Goal: Task Accomplishment & Management: Manage account settings

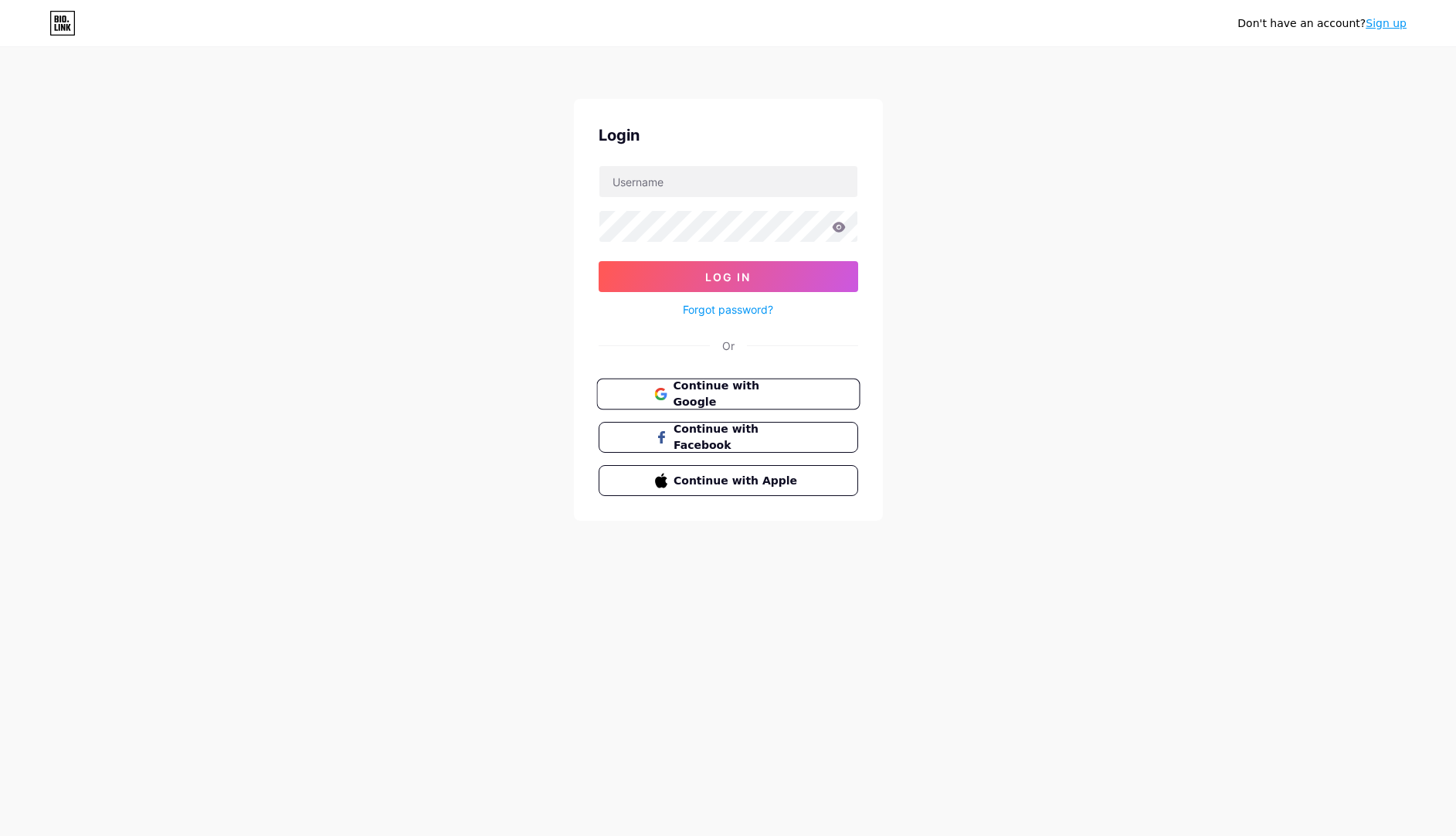
click at [712, 395] on span "Continue with Google" at bounding box center [738, 395] width 129 height 34
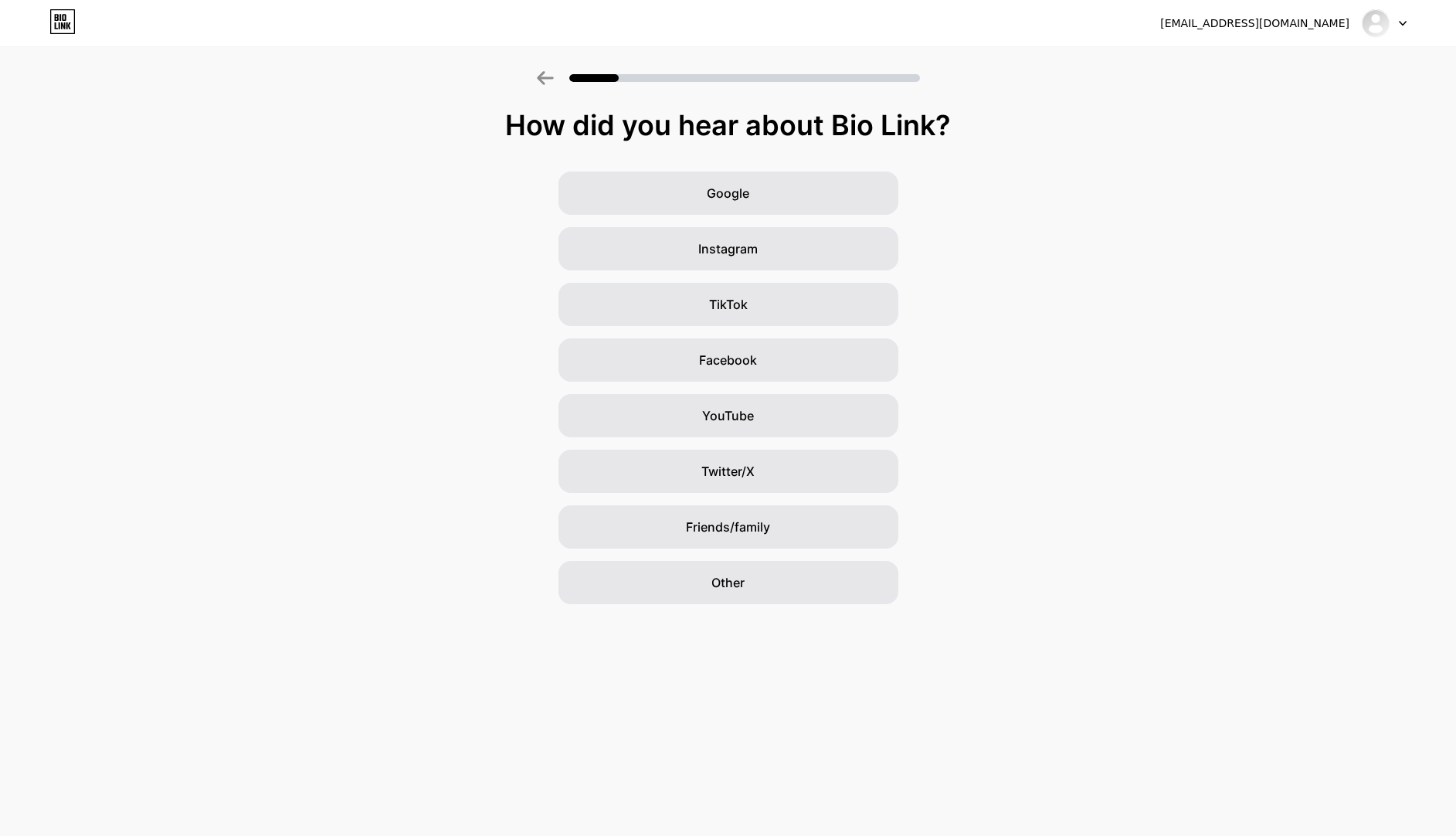
click at [1391, 27] on div at bounding box center [1384, 23] width 45 height 28
click at [1375, 26] on img at bounding box center [1375, 23] width 24 height 24
click at [1291, 22] on div "jamescrewe94@gmail.com" at bounding box center [1254, 23] width 189 height 16
click at [1273, 27] on div "jamescrewe94@gmail.com" at bounding box center [1254, 23] width 189 height 16
click at [1411, 24] on div "jamescrewe94@gmail.com Logout" at bounding box center [728, 23] width 1456 height 28
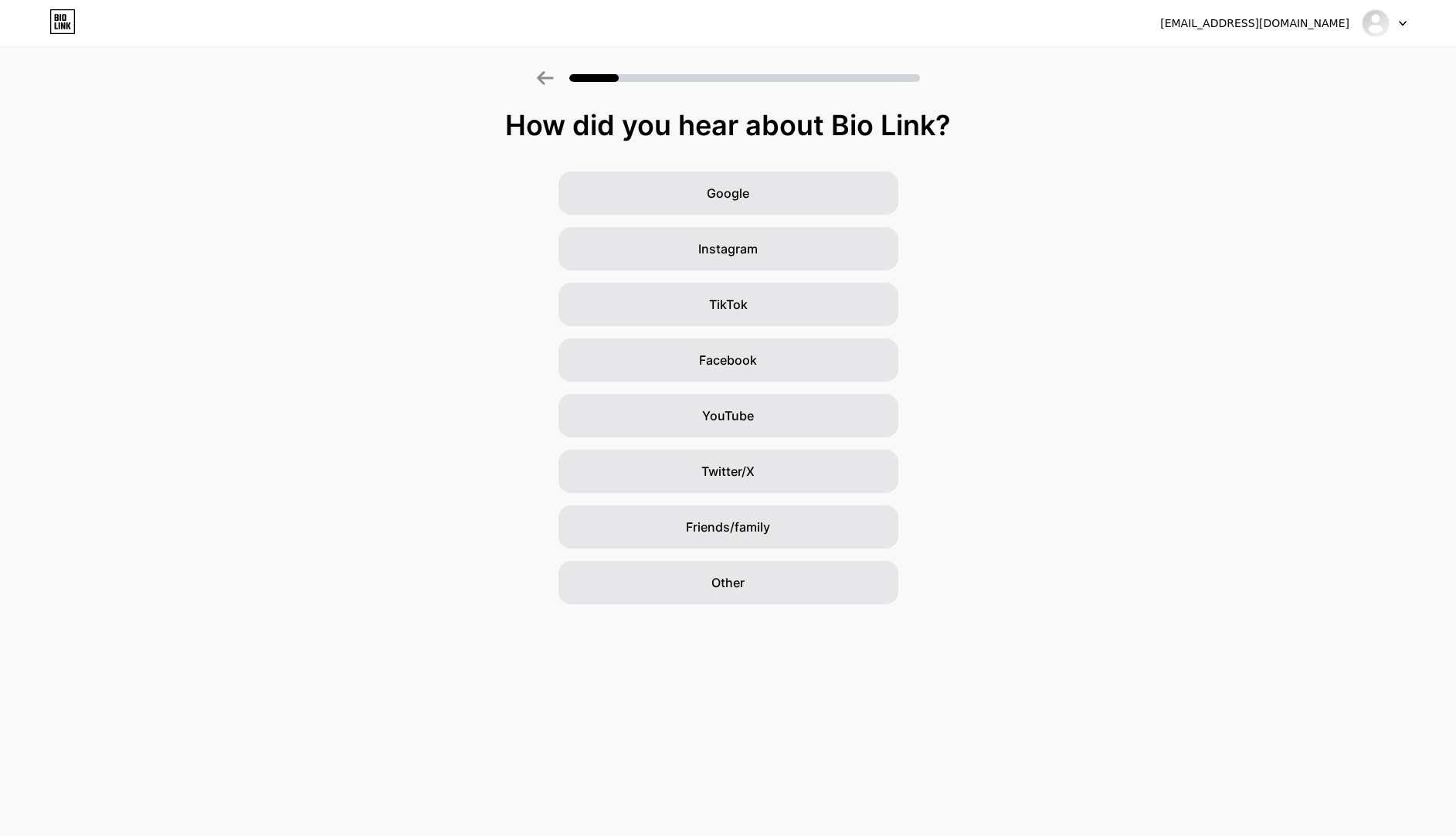
click at [1401, 27] on div at bounding box center [1384, 23] width 45 height 28
click at [855, 177] on div "Google" at bounding box center [728, 192] width 339 height 43
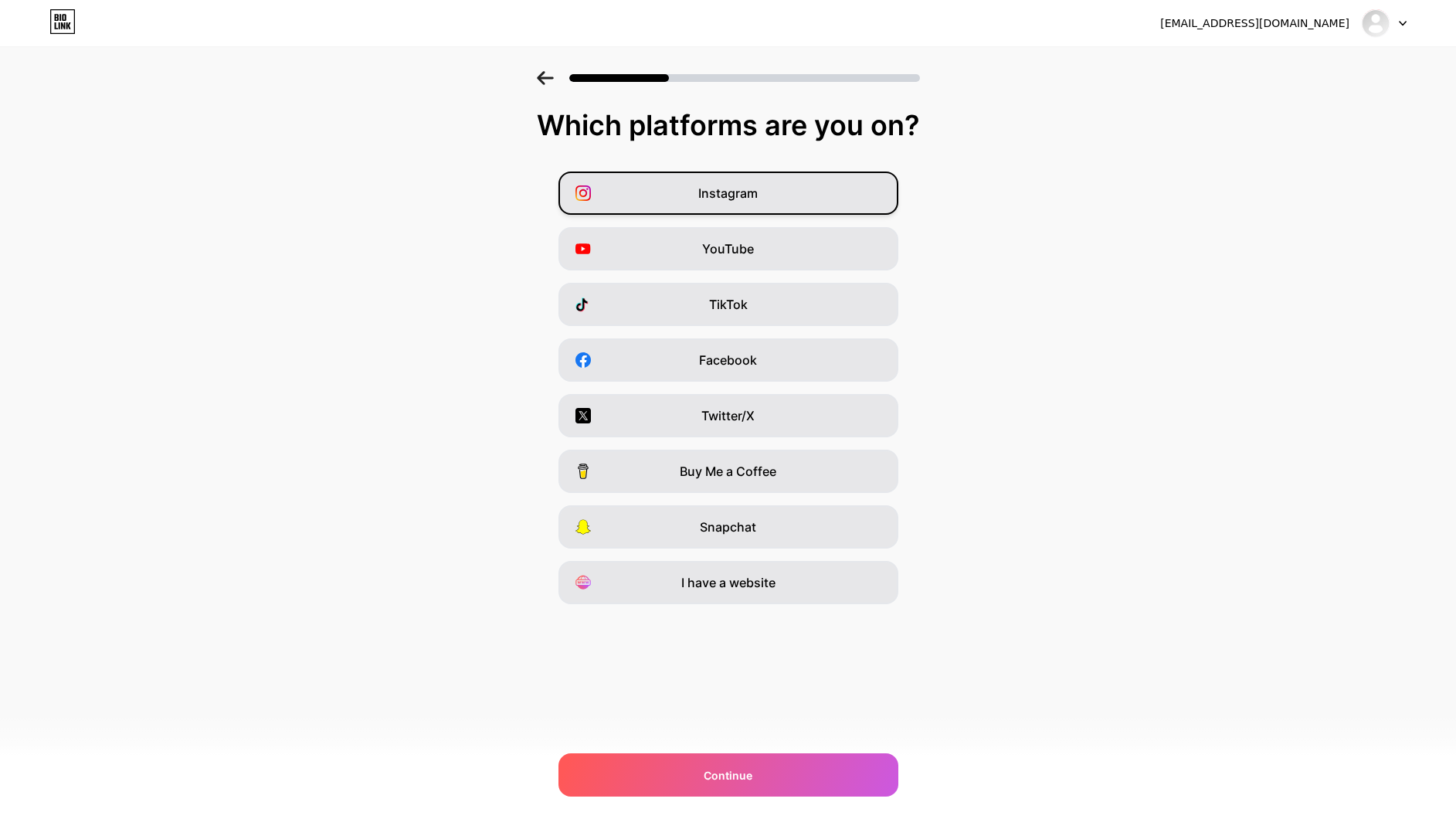
click at [772, 196] on div "Instagram" at bounding box center [728, 192] width 339 height 43
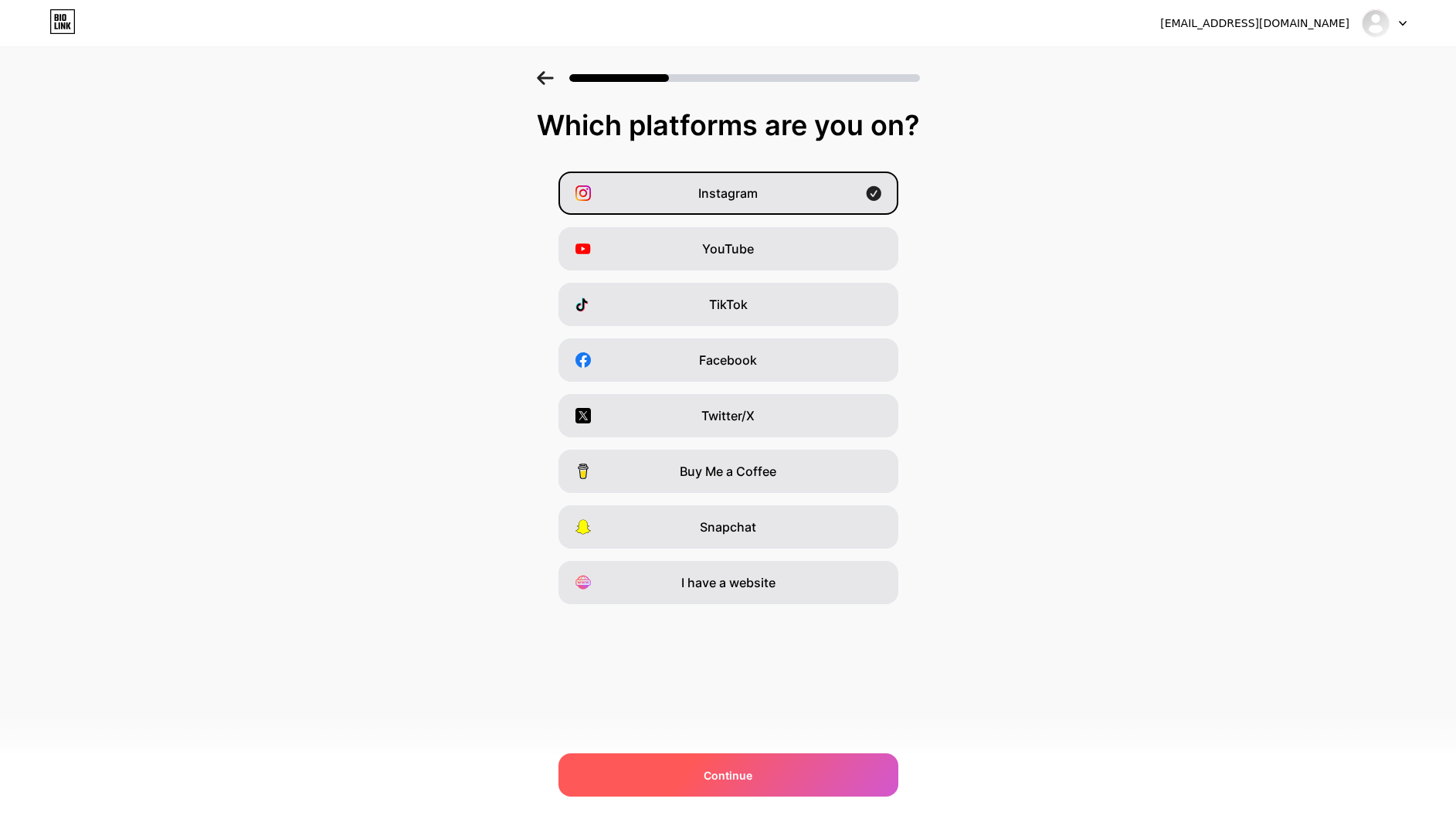
click at [803, 771] on div "Continue" at bounding box center [728, 774] width 339 height 43
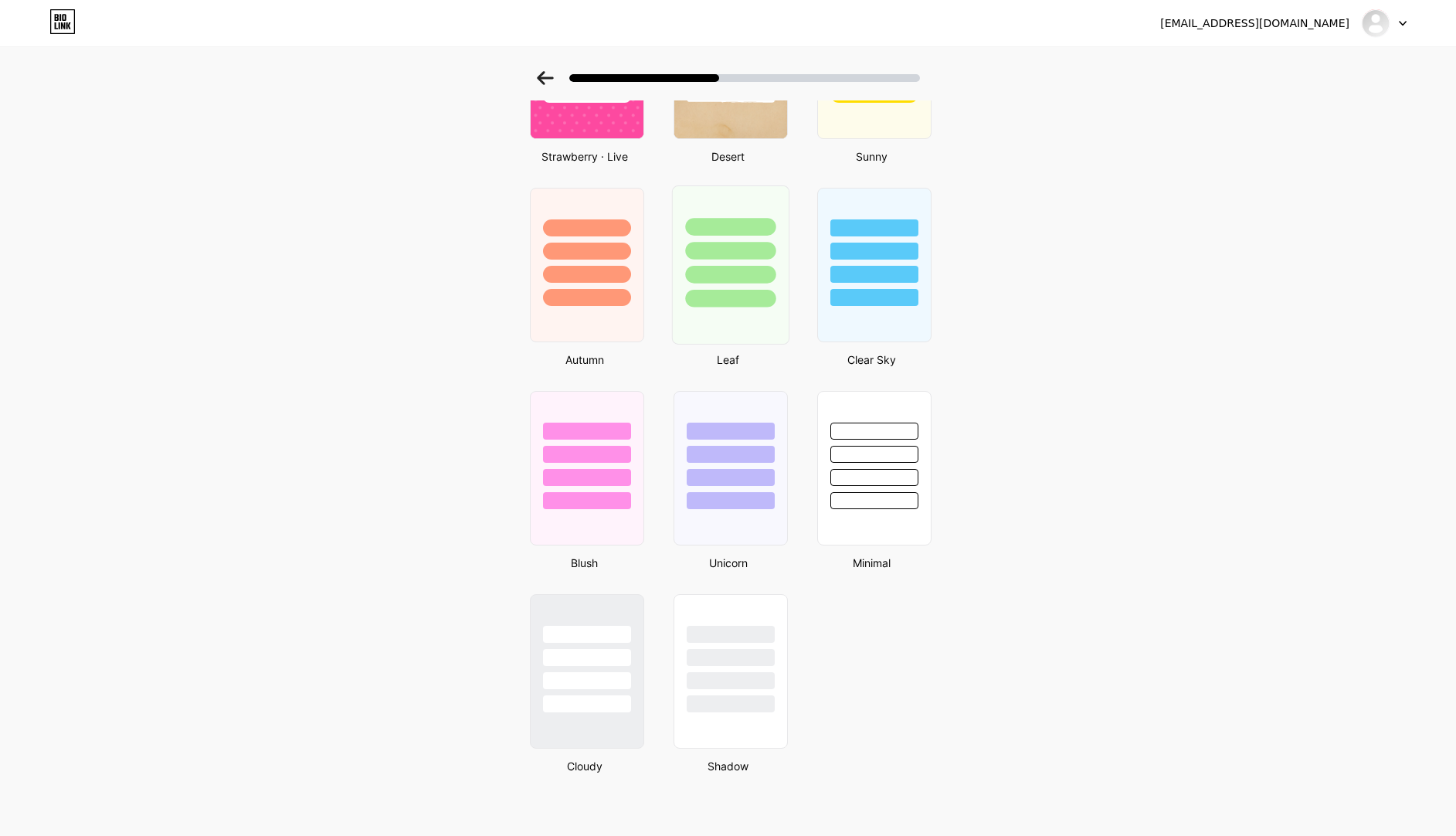
scroll to position [1004, 0]
click at [741, 618] on div at bounding box center [730, 653] width 116 height 121
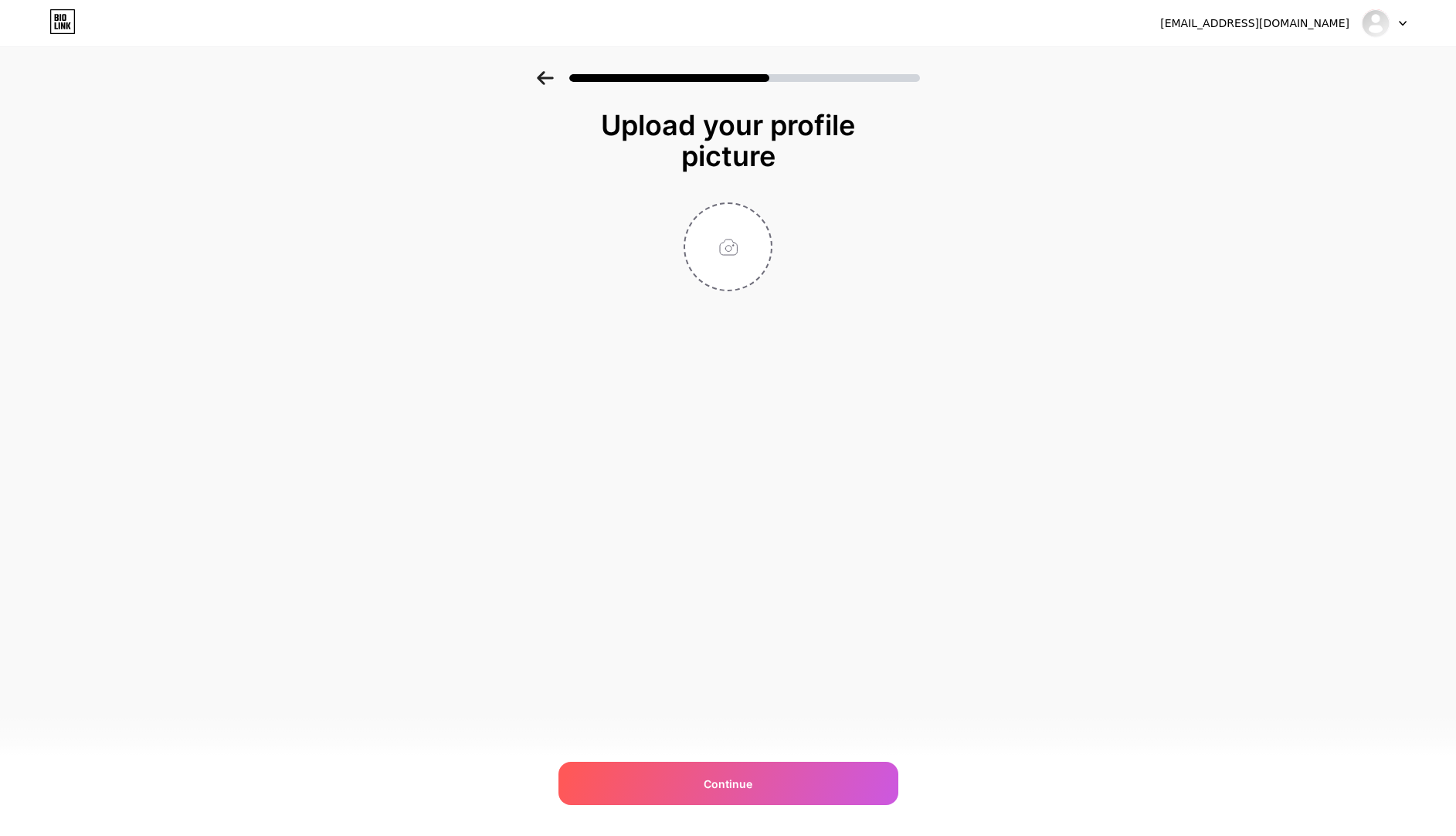
click at [744, 807] on div "jamescrewe94@gmail.com Logout Link Copied Upload your profile picture Continue" at bounding box center [728, 418] width 1456 height 836
click at [745, 790] on span "Continue" at bounding box center [728, 783] width 49 height 16
click at [556, 92] on div at bounding box center [728, 73] width 1456 height 54
click at [551, 77] on icon at bounding box center [544, 78] width 16 height 14
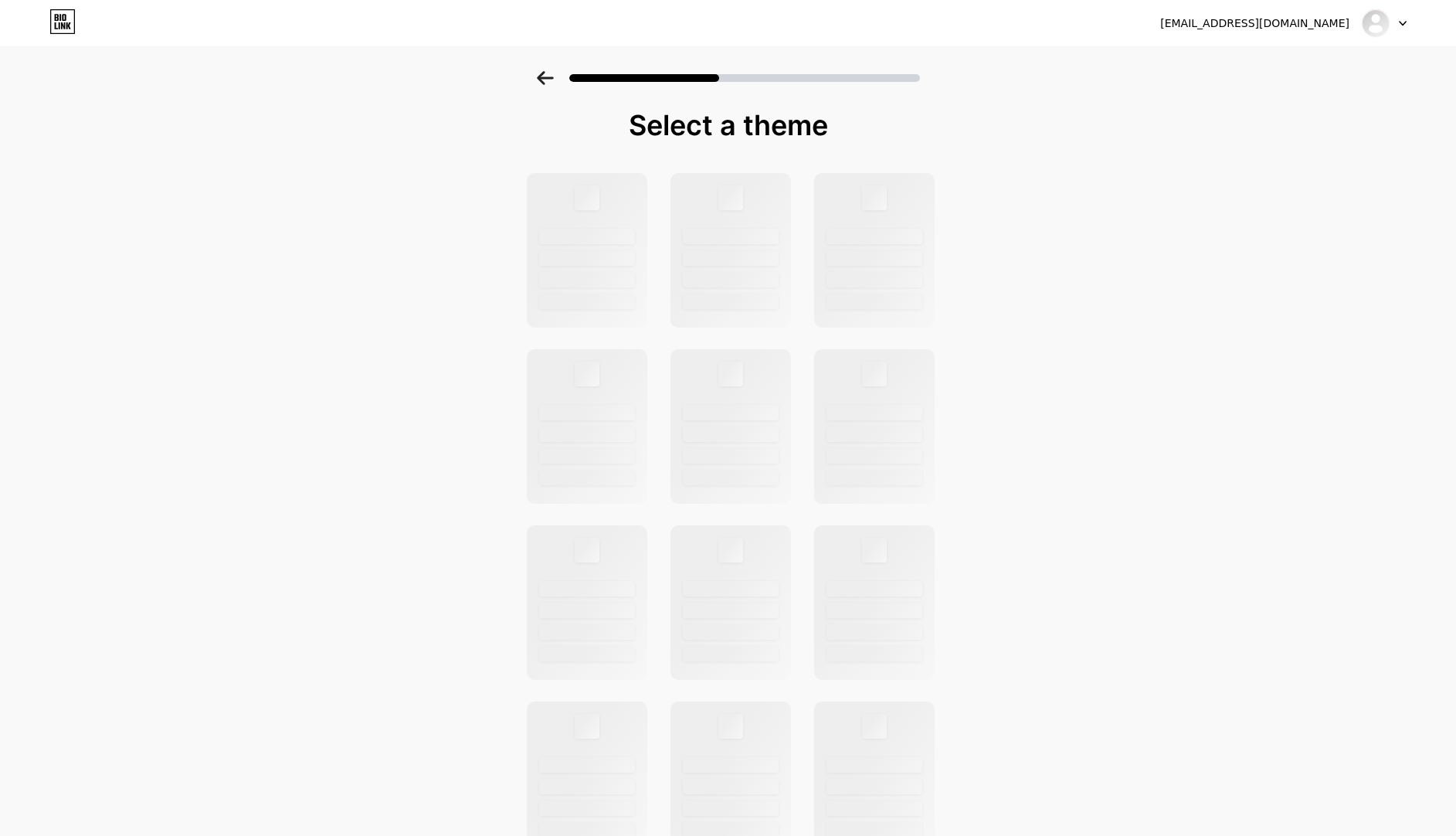
click at [551, 77] on icon at bounding box center [544, 78] width 16 height 14
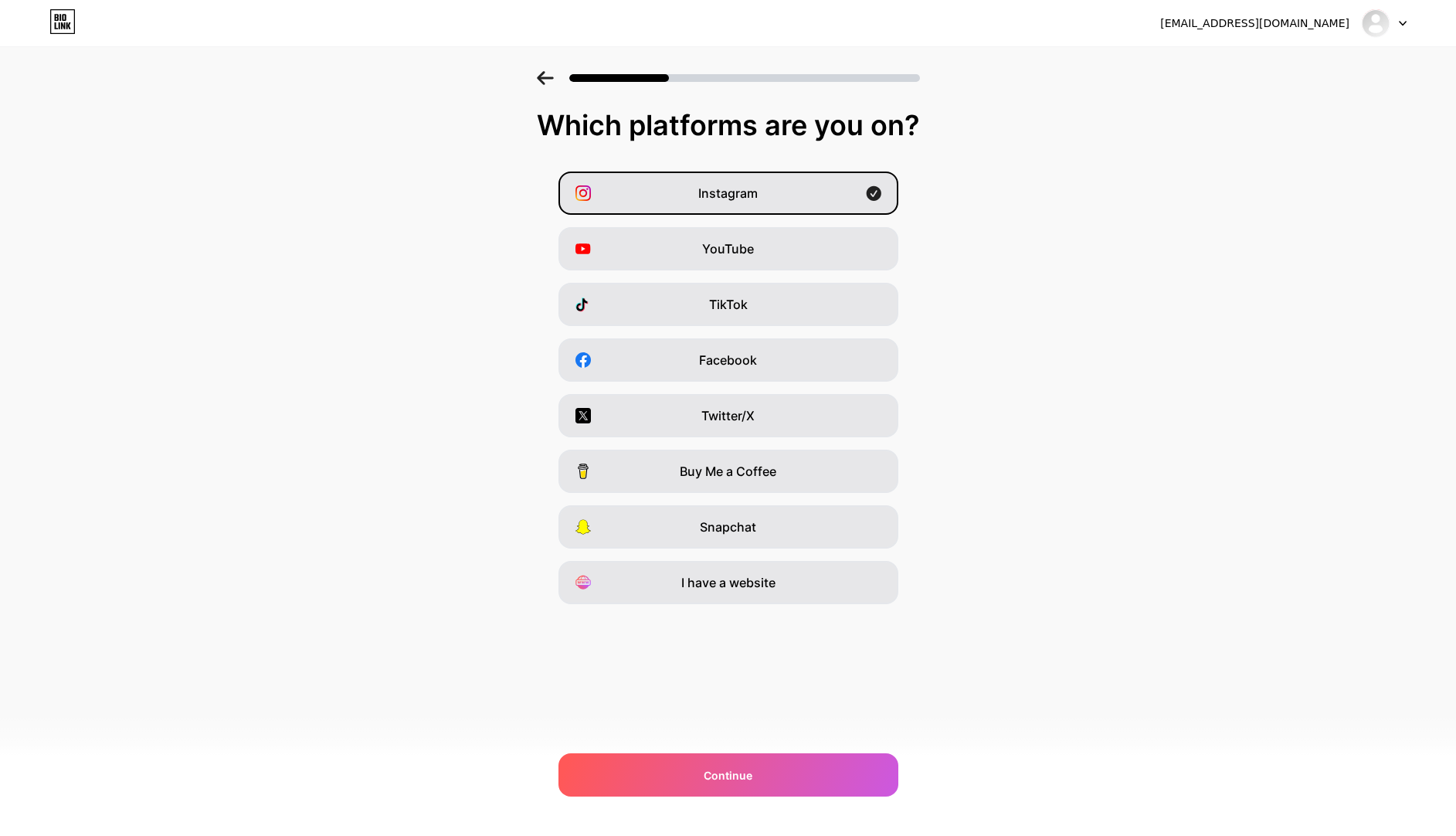
click at [1271, 29] on div "jamescrewe94@gmail.com" at bounding box center [1254, 23] width 189 height 16
click at [1280, 19] on div "jamescrewe94@gmail.com" at bounding box center [1254, 23] width 189 height 16
click at [1367, 26] on img at bounding box center [1375, 23] width 24 height 24
click at [1329, 66] on li "Logout" at bounding box center [1310, 64] width 192 height 42
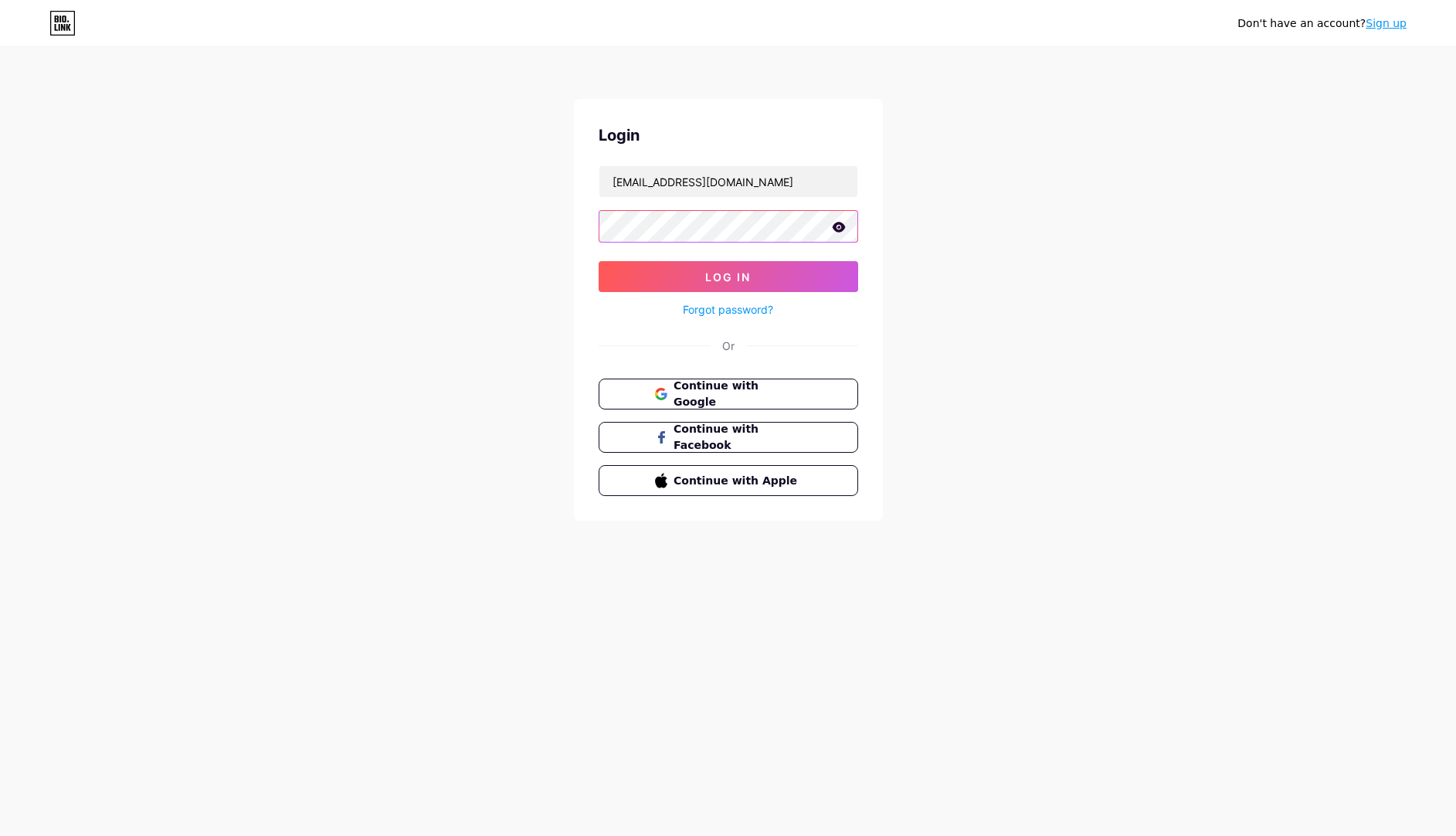
click at [728, 276] on button "Log In" at bounding box center [728, 276] width 260 height 31
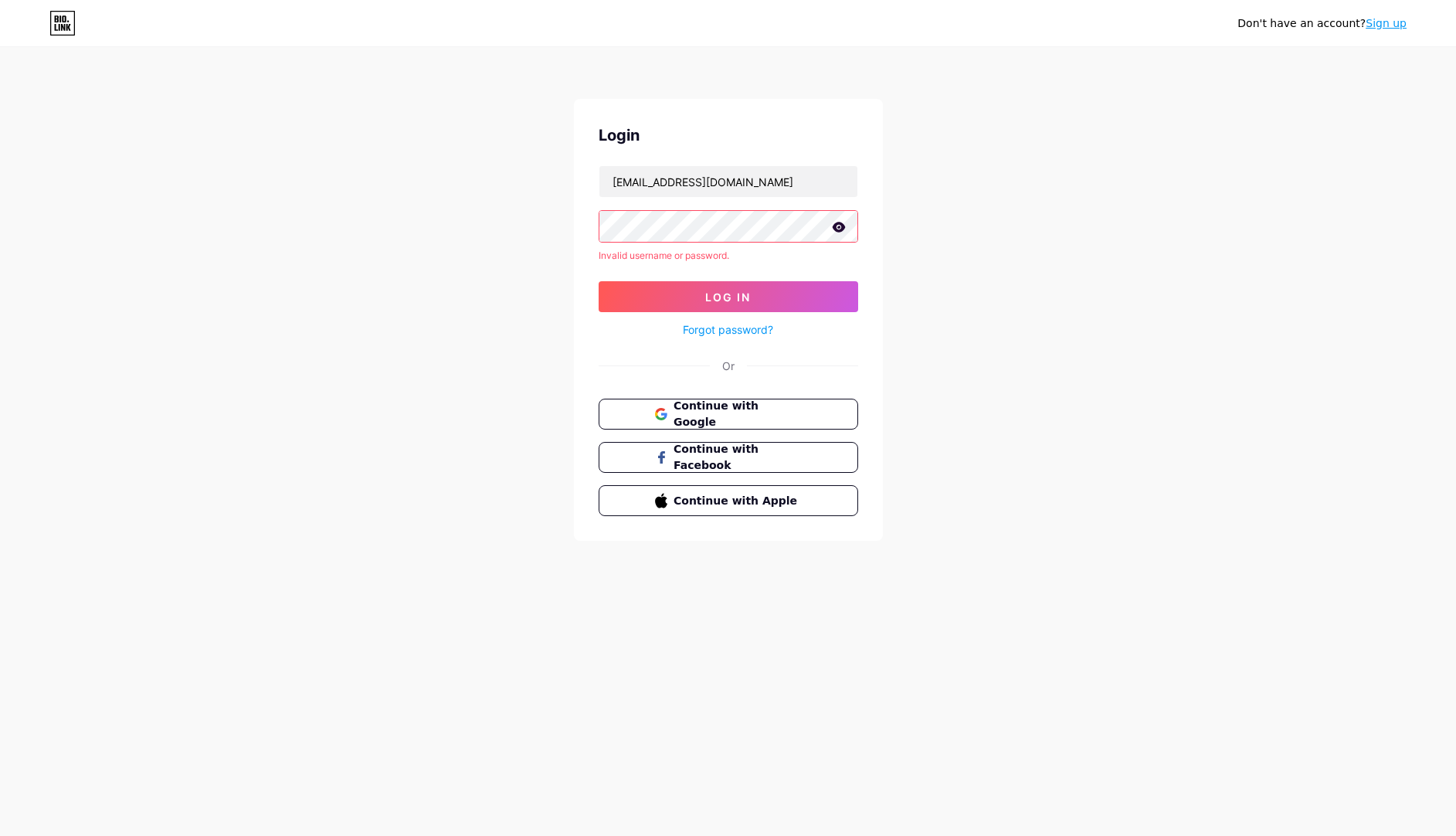
click at [842, 229] on icon at bounding box center [838, 227] width 13 height 10
click at [671, 187] on input "jamescrewe@gmail.com" at bounding box center [728, 181] width 258 height 31
type input "jamescrewe94@gmail.com"
click at [728, 297] on button "Log In" at bounding box center [728, 297] width 260 height 31
click at [739, 325] on link "Forgot password?" at bounding box center [728, 329] width 91 height 16
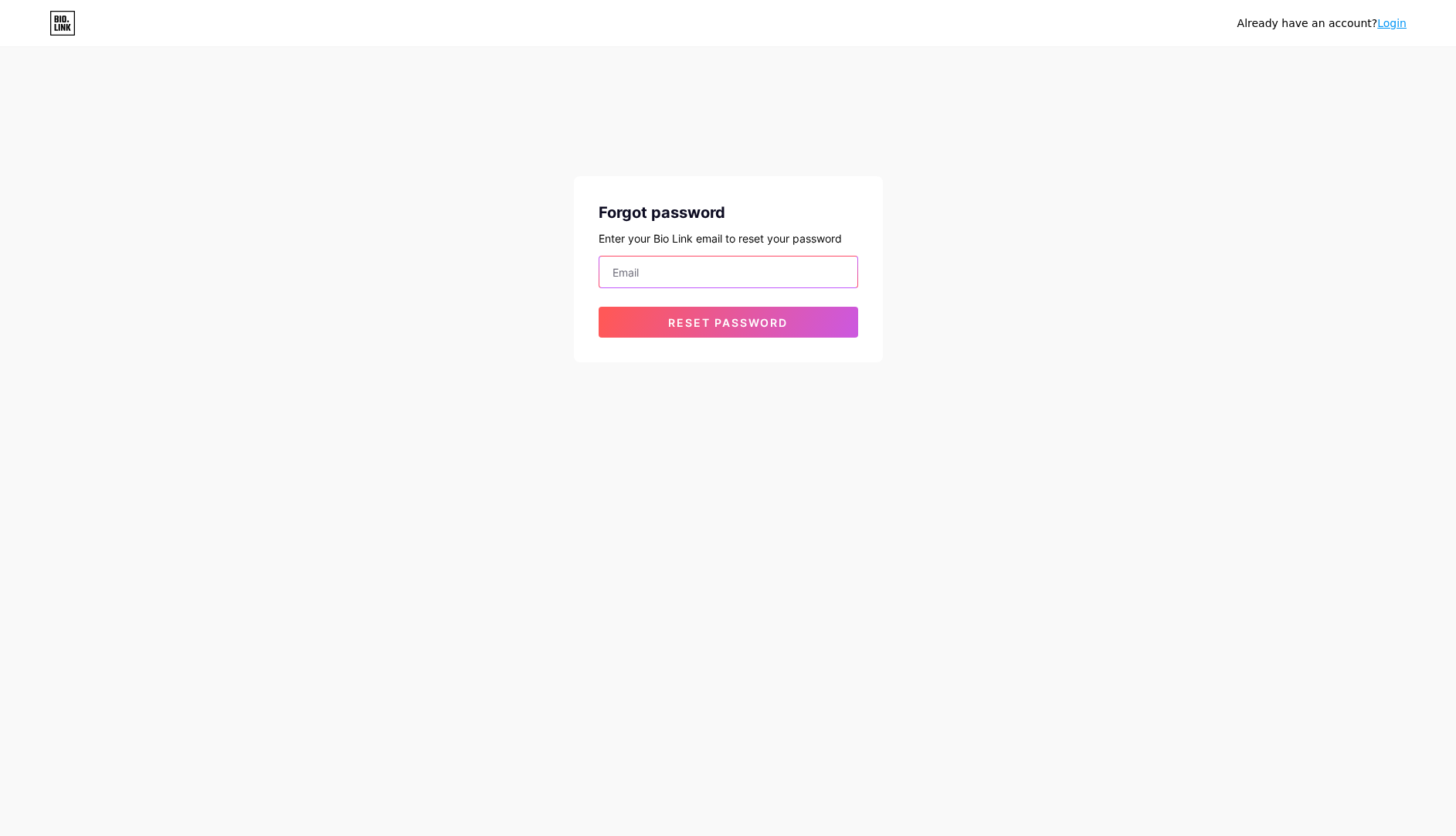
type input "jamescrewe94@gmail.com"
click at [747, 317] on span "Reset password" at bounding box center [728, 323] width 119 height 13
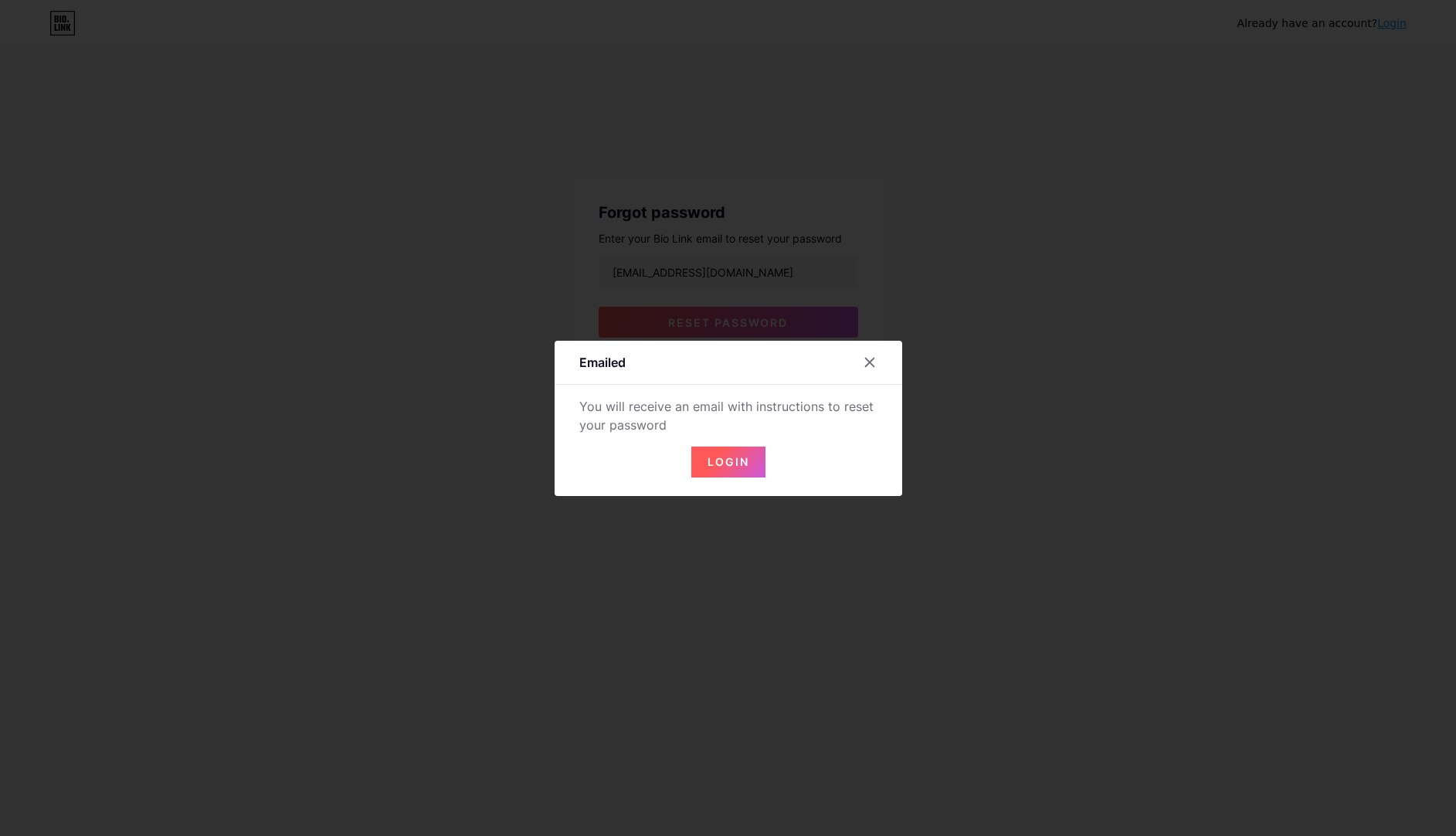
click at [732, 455] on button "Login" at bounding box center [728, 461] width 74 height 31
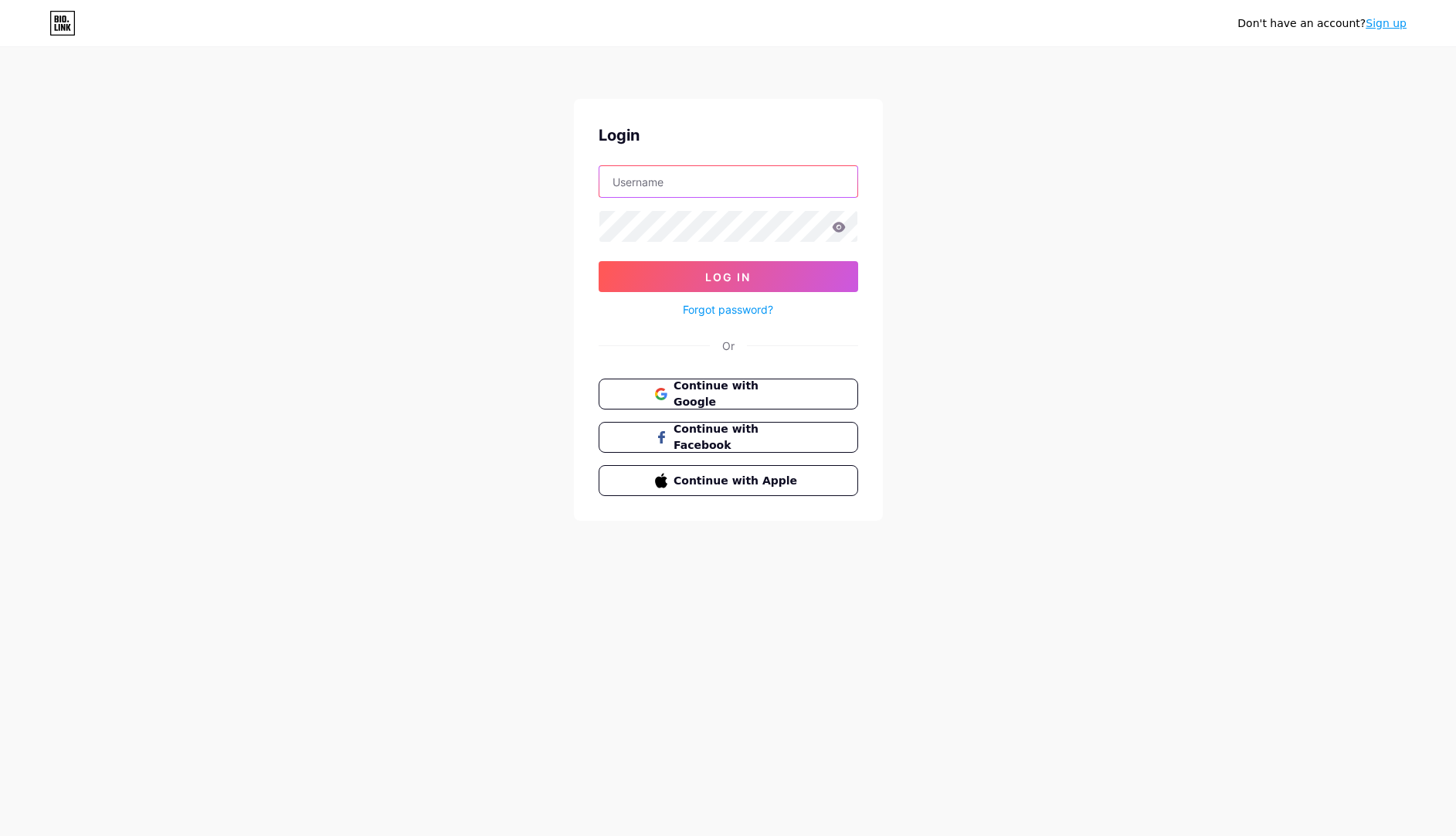
type input "jamescrewe94@gmail.com"
type input "[EMAIL_ADDRESS][DOMAIN_NAME]"
click at [693, 270] on button "Log In" at bounding box center [728, 276] width 260 height 31
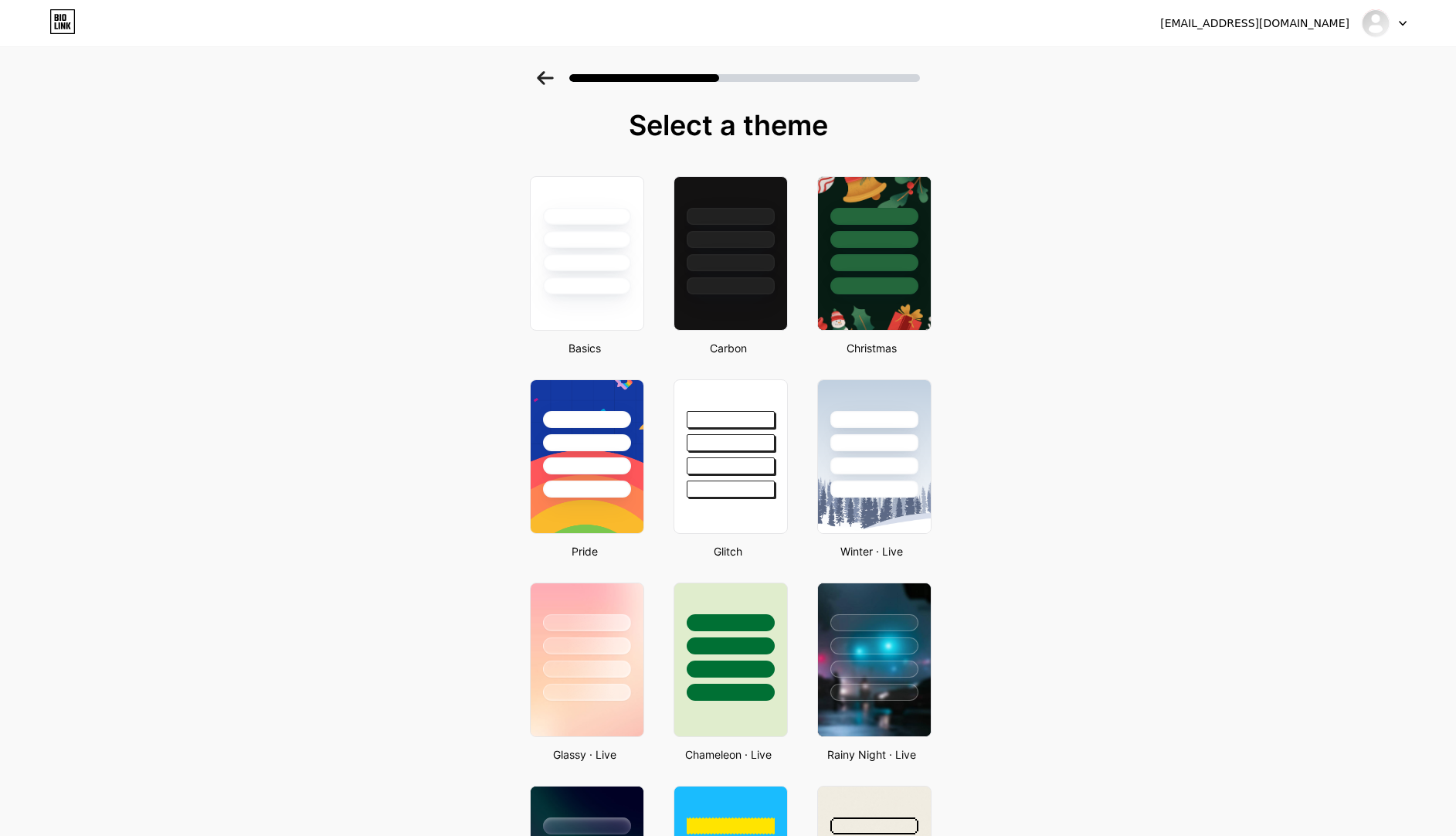
click at [1294, 21] on div "jamescrewe94@gmail.com" at bounding box center [1254, 23] width 189 height 16
click at [1263, 24] on div "jamescrewe94@gmail.com" at bounding box center [1254, 23] width 189 height 16
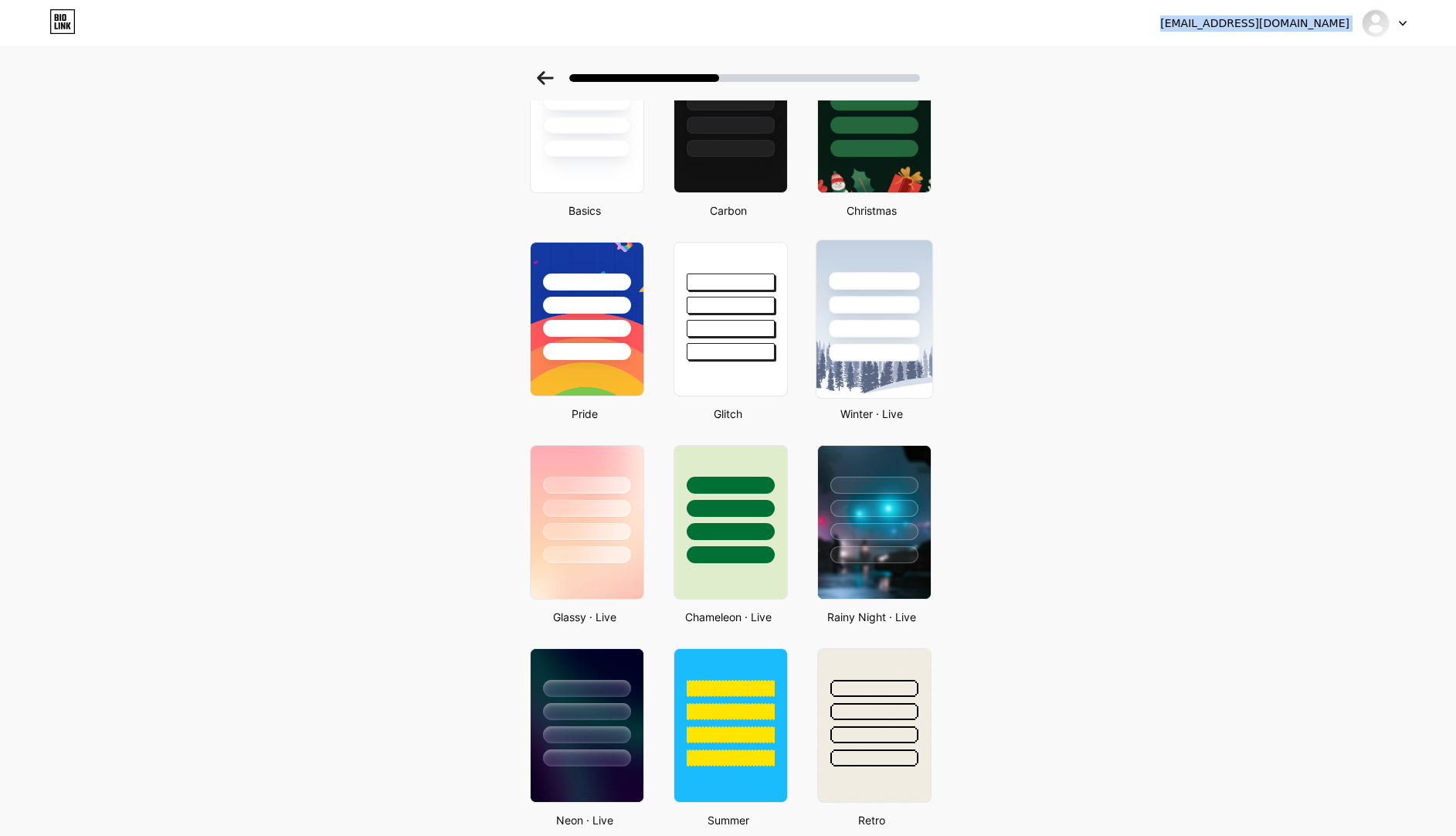
scroll to position [177, 0]
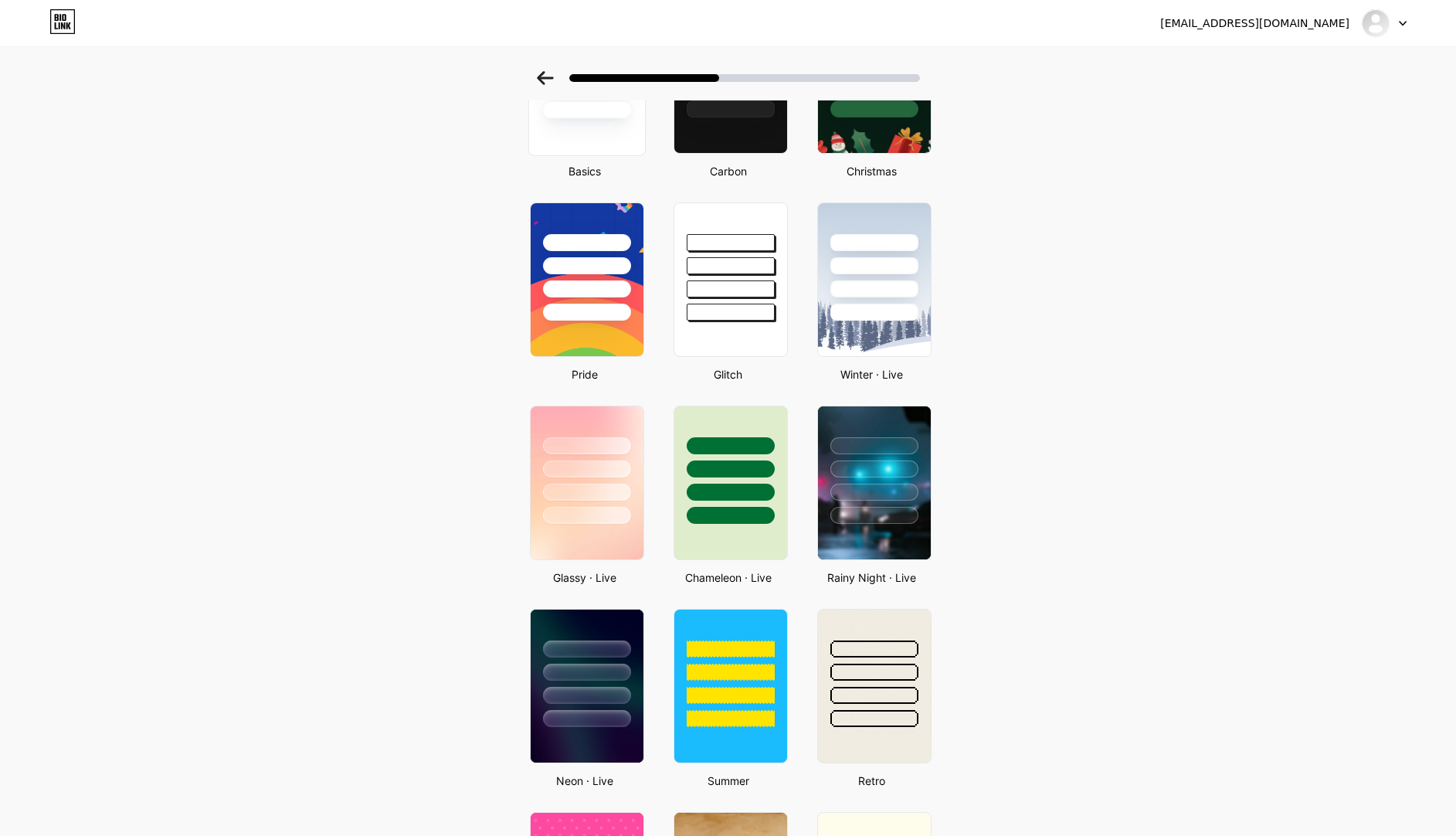
click at [566, 120] on div at bounding box center [586, 76] width 118 height 159
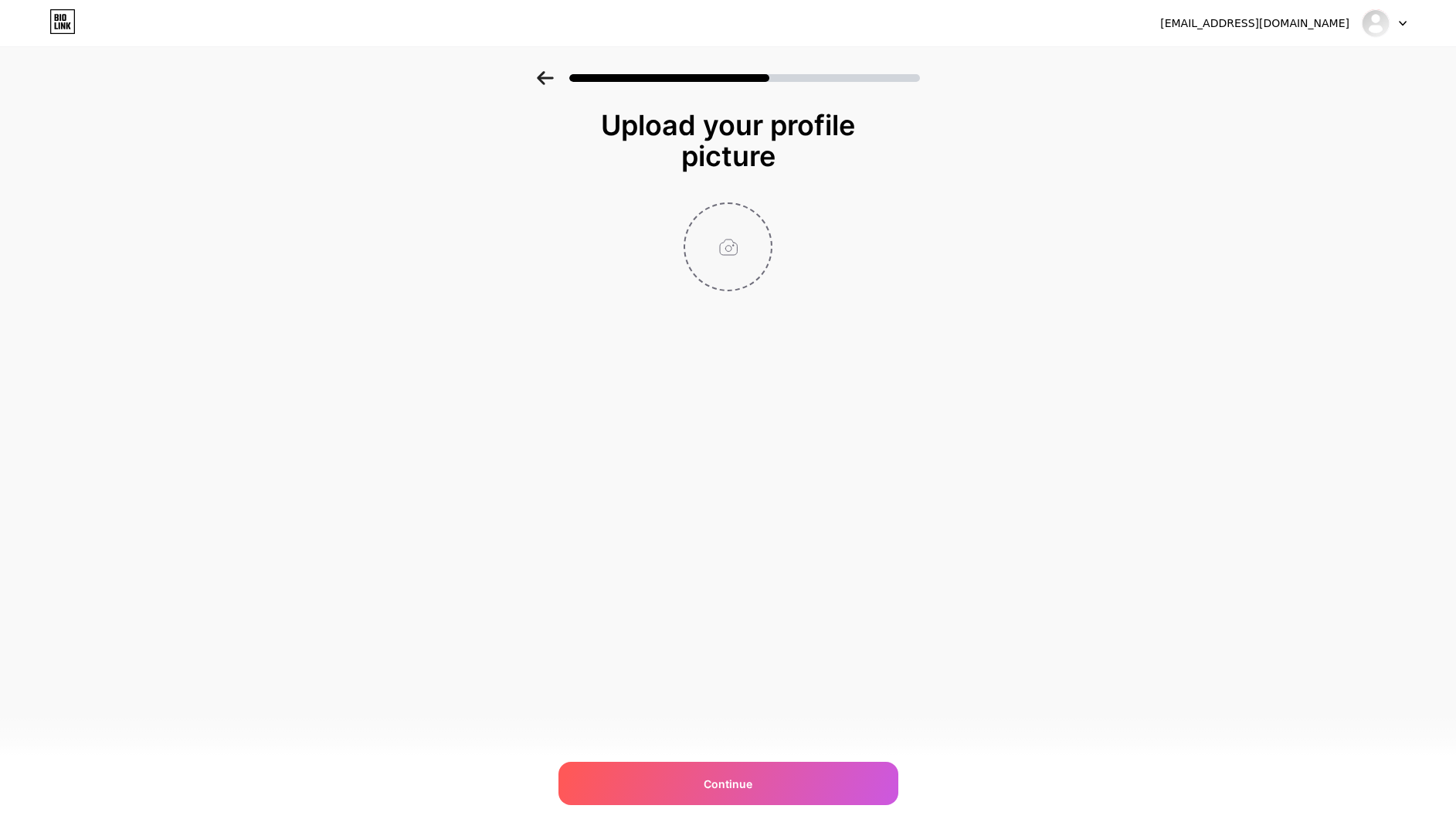
scroll to position [1, 0]
click at [715, 256] on input "file" at bounding box center [728, 247] width 86 height 86
click at [1383, 24] on img at bounding box center [1375, 23] width 24 height 24
click at [1348, 67] on li "Logout" at bounding box center [1310, 64] width 192 height 42
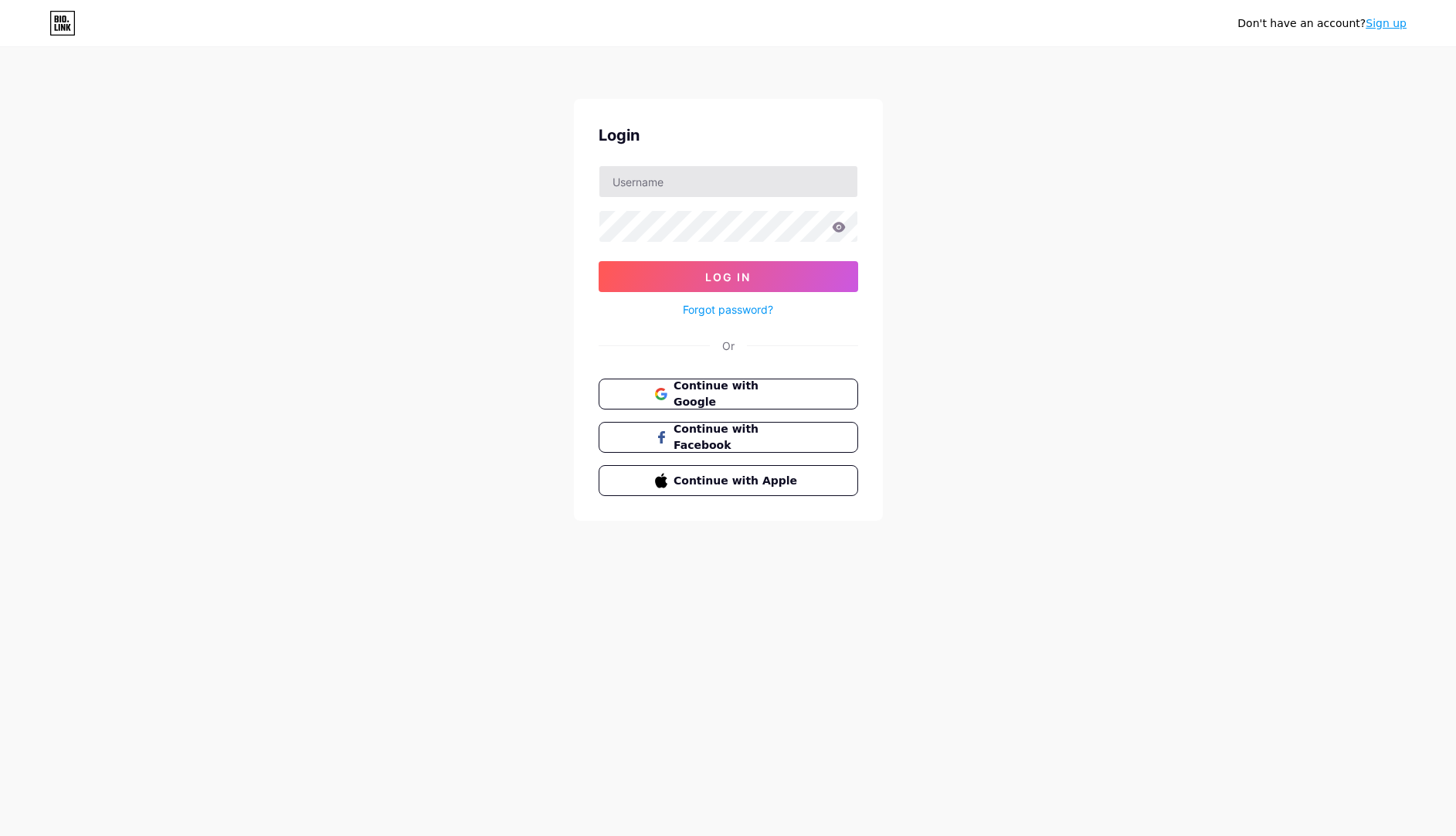
click at [710, 189] on input "text" at bounding box center [728, 181] width 258 height 31
click at [960, 344] on div "Don't have an account? Sign up Login Log In Forgot password? Or Continue with G…" at bounding box center [728, 285] width 1456 height 570
